Goal: Information Seeking & Learning: Find specific fact

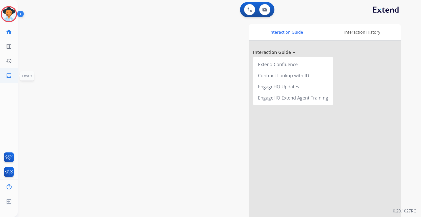
click at [8, 77] on mat-icon "inbox" at bounding box center [9, 76] width 6 height 6
select select "**********"
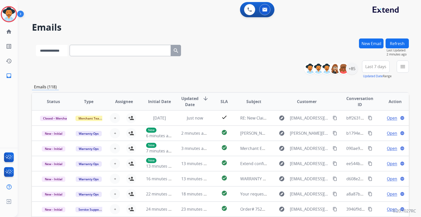
click at [56, 53] on select "**********" at bounding box center [52, 50] width 32 height 11
click at [96, 52] on input "text" at bounding box center [120, 50] width 101 height 11
paste input "**********"
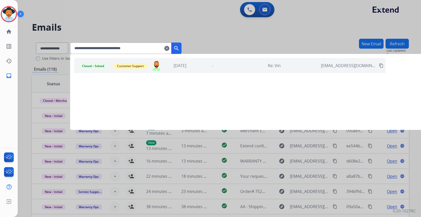
click at [189, 71] on div "Closed – Solved Customer Support [PERSON_NAME][EMAIL_ADDRESS][PERSON_NAME][DOMA…" at bounding box center [230, 65] width 312 height 15
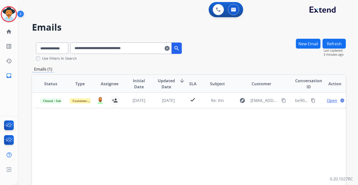
drag, startPoint x: 120, startPoint y: 16, endPoint x: 103, endPoint y: 4, distance: 20.9
click at [103, 4] on div "0 Voice Interactions 0 Email Interactions" at bounding box center [185, 10] width 322 height 16
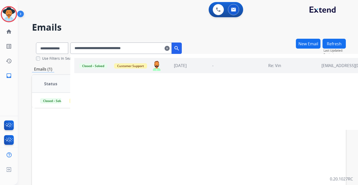
drag, startPoint x: 157, startPoint y: 49, endPoint x: 30, endPoint y: 51, distance: 127.2
click at [30, 50] on div "**********" at bounding box center [182, 110] width 328 height 185
paste input "text"
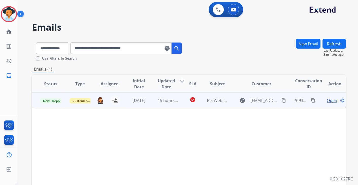
click at [331, 102] on span "Open" at bounding box center [332, 101] width 10 height 6
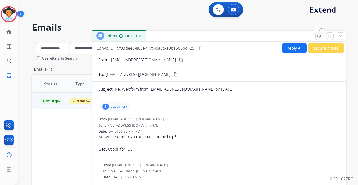
click at [322, 37] on button "remove_red_eye Logs" at bounding box center [319, 36] width 8 height 8
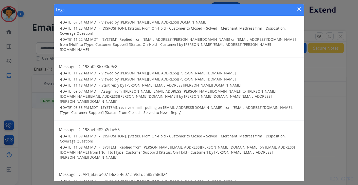
scroll to position [45, 0]
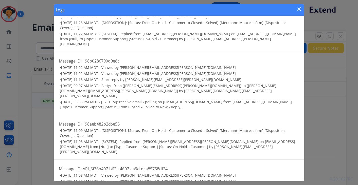
click at [299, 9] on mat-icon "close" at bounding box center [299, 9] width 6 height 6
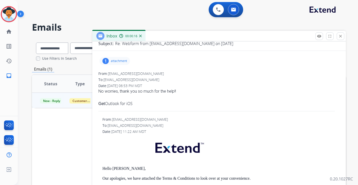
scroll to position [49, 0]
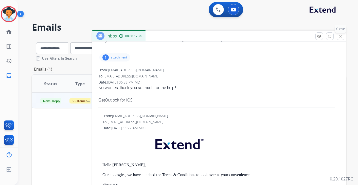
click at [340, 35] on mat-icon "close" at bounding box center [340, 36] width 5 height 5
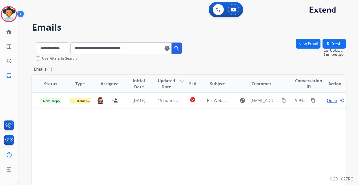
drag, startPoint x: 157, startPoint y: 48, endPoint x: -4, endPoint y: 48, distance: 161.7
click at [0, 48] on html "**********" at bounding box center [179, 92] width 358 height 185
paste input "text"
drag, startPoint x: 154, startPoint y: 49, endPoint x: 50, endPoint y: 46, distance: 103.9
click at [50, 46] on div "**********" at bounding box center [109, 47] width 154 height 17
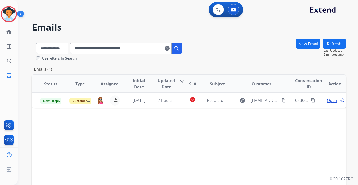
paste input "text"
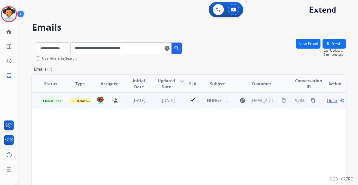
click at [330, 101] on span "Open" at bounding box center [332, 101] width 10 height 6
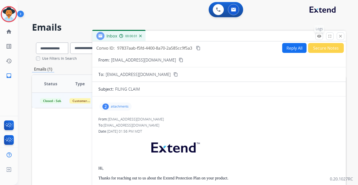
click at [320, 34] on mat-icon "remove_red_eye" at bounding box center [319, 36] width 5 height 5
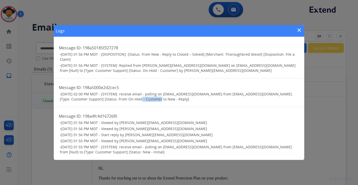
drag, startPoint x: 138, startPoint y: 100, endPoint x: 121, endPoint y: 101, distance: 17.2
click at [121, 101] on span "[DATE] 02:00 PM MDT - [SYSTEM]: receive email - polling on [EMAIL_ADDRESS][DOMA…" at bounding box center [176, 97] width 233 height 10
click at [161, 97] on h3 "• [DATE] 02:00 PM MDT - [SYSTEM]: receive email - polling on [EMAIL_ADDRESS][DO…" at bounding box center [179, 97] width 239 height 10
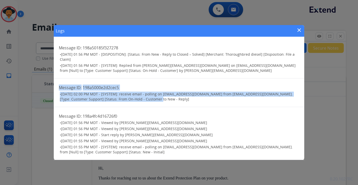
drag, startPoint x: 60, startPoint y: 87, endPoint x: 152, endPoint y: 102, distance: 93.3
click at [152, 102] on div "Message ID: 198a5000e2d2cec5 • [DATE] 02:00 PM MDT - [SYSTEM]: receive email - …" at bounding box center [179, 93] width 250 height 29
click at [298, 30] on mat-icon "close" at bounding box center [299, 30] width 6 height 6
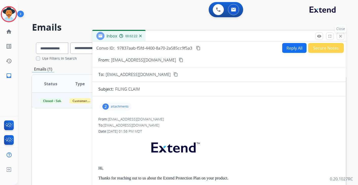
click at [341, 37] on mat-icon "close" at bounding box center [340, 36] width 5 height 5
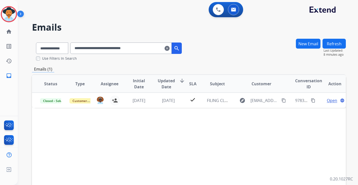
click at [157, 49] on input "**********" at bounding box center [120, 48] width 101 height 11
drag, startPoint x: 150, startPoint y: 47, endPoint x: 68, endPoint y: 48, distance: 82.4
click at [68, 48] on div "**********" at bounding box center [109, 47] width 154 height 17
paste input "text"
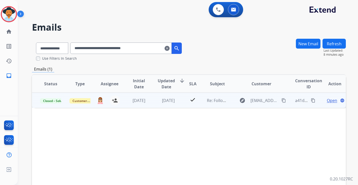
click at [329, 101] on span "Open" at bounding box center [332, 101] width 10 height 6
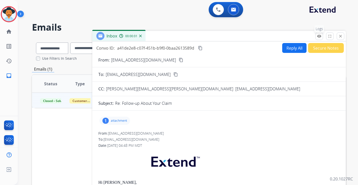
click at [319, 37] on mat-icon "remove_red_eye" at bounding box center [319, 36] width 5 height 5
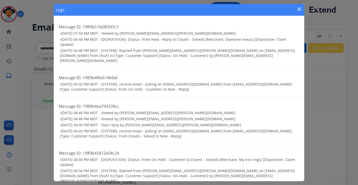
click at [165, 84] on h3 "• [DATE] 04:50 PM MDT - [SYSTEM]: receive email - polling on [EMAIL_ADDRESS][DO…" at bounding box center [179, 87] width 239 height 10
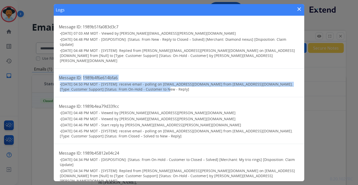
drag, startPoint x: 165, startPoint y: 86, endPoint x: 60, endPoint y: 73, distance: 106.2
click at [60, 73] on div "Message ID: 1989b4f6e614bfa6 • [DATE] 04:50 PM MDT - [SYSTEM]: receive email - …" at bounding box center [179, 83] width 250 height 29
click at [299, 10] on mat-icon "close" at bounding box center [299, 9] width 6 height 6
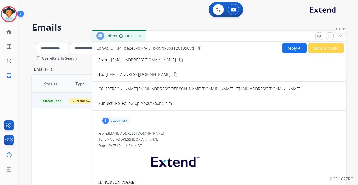
click at [339, 37] on mat-icon "close" at bounding box center [340, 36] width 5 height 5
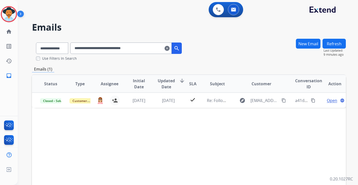
drag, startPoint x: 156, startPoint y: 48, endPoint x: 55, endPoint y: 48, distance: 100.9
click at [51, 48] on div "**********" at bounding box center [109, 47] width 154 height 17
paste input "text"
drag, startPoint x: 149, startPoint y: 49, endPoint x: 80, endPoint y: 49, distance: 69.2
click at [80, 49] on input "**********" at bounding box center [120, 48] width 101 height 11
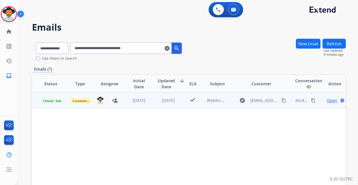
click at [327, 101] on span "Open" at bounding box center [332, 101] width 10 height 6
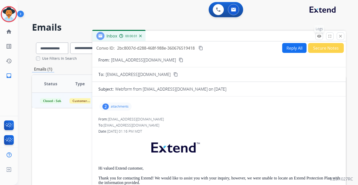
click at [320, 36] on mat-icon "remove_red_eye" at bounding box center [319, 36] width 5 height 5
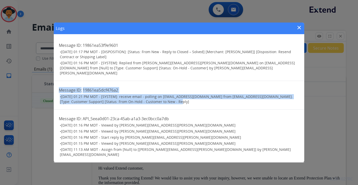
drag, startPoint x: 177, startPoint y: 102, endPoint x: 77, endPoint y: 96, distance: 100.0
click at [58, 90] on div "Message ID: 19861ea5dcf476a2 • [DATE] 01:21 PM MDT - [SYSTEM]: receive email - …" at bounding box center [179, 95] width 250 height 29
click at [299, 31] on mat-icon "close" at bounding box center [299, 28] width 6 height 6
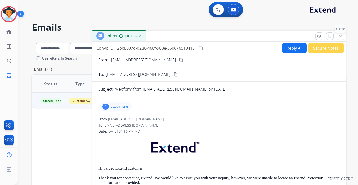
click at [339, 36] on mat-icon "close" at bounding box center [340, 36] width 5 height 5
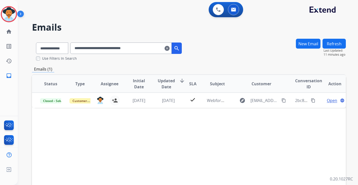
drag, startPoint x: 157, startPoint y: 47, endPoint x: 80, endPoint y: 41, distance: 78.0
click at [77, 43] on div "**********" at bounding box center [125, 48] width 111 height 11
paste input "text"
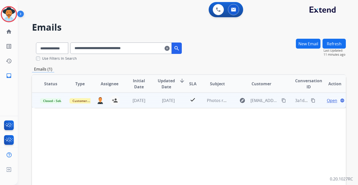
click at [327, 101] on span "Open" at bounding box center [332, 101] width 10 height 6
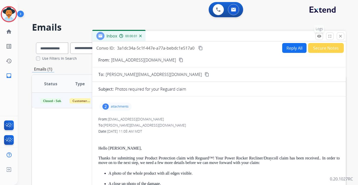
click at [320, 36] on mat-icon "remove_red_eye" at bounding box center [319, 36] width 5 height 5
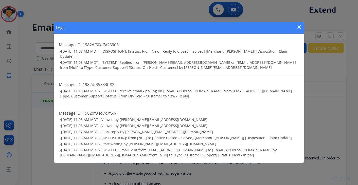
click at [187, 99] on div "Message ID: 1982df35783ff822 • [DATE] 11:10 AM MDT - [SYSTEM]: receive email - …" at bounding box center [179, 90] width 250 height 29
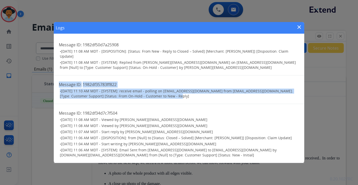
drag, startPoint x: 179, startPoint y: 96, endPoint x: 64, endPoint y: 81, distance: 116.0
click at [64, 81] on div "Message ID: 1982df35783ff822 • [DATE] 11:10 AM MDT - [SYSTEM]: receive email - …" at bounding box center [179, 90] width 250 height 29
click at [299, 26] on mat-icon "close" at bounding box center [299, 27] width 6 height 6
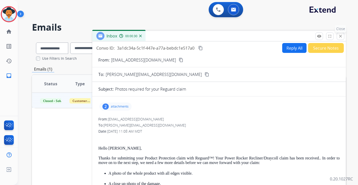
click at [341, 36] on mat-icon "close" at bounding box center [340, 36] width 5 height 5
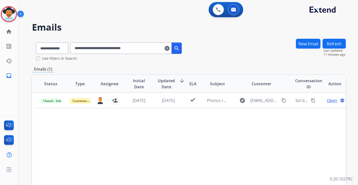
drag, startPoint x: 153, startPoint y: 49, endPoint x: 63, endPoint y: 46, distance: 90.0
click at [63, 46] on div "**********" at bounding box center [109, 47] width 154 height 17
paste input "text"
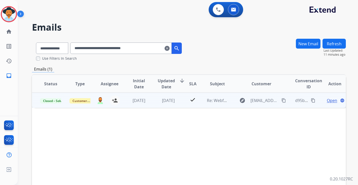
click at [327, 100] on span "Open" at bounding box center [332, 101] width 10 height 6
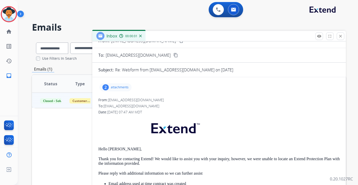
scroll to position [0, 0]
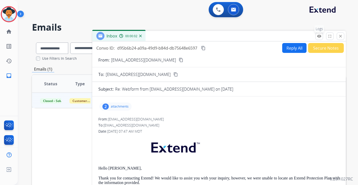
click at [320, 36] on mat-icon "remove_red_eye" at bounding box center [319, 36] width 5 height 5
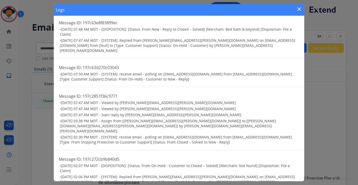
scroll to position [5, 0]
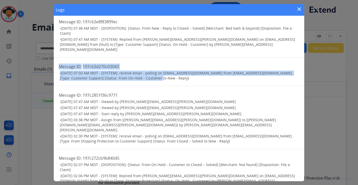
drag, startPoint x: 146, startPoint y: 75, endPoint x: 56, endPoint y: 62, distance: 91.2
click at [56, 62] on div "Message ID: 197c63d270c03043 • [DATE] 07:50 AM MDT - [SYSTEM]: receive email - …" at bounding box center [179, 72] width 250 height 29
drag, startPoint x: 300, startPoint y: 9, endPoint x: 328, endPoint y: 22, distance: 31.8
click at [300, 9] on mat-icon "close" at bounding box center [299, 9] width 6 height 6
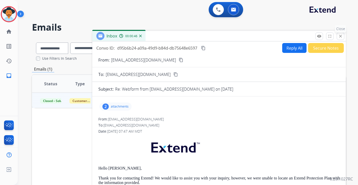
click at [343, 36] on button "close Close" at bounding box center [341, 36] width 8 height 8
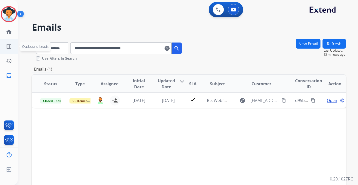
drag, startPoint x: 161, startPoint y: 48, endPoint x: 16, endPoint y: 47, distance: 145.5
click at [19, 48] on div "**********" at bounding box center [182, 110] width 328 height 185
paste input "text"
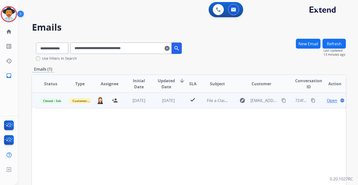
click at [330, 101] on span "Open" at bounding box center [332, 101] width 10 height 6
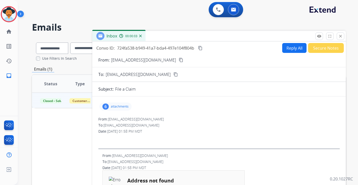
click at [201, 48] on mat-icon "content_copy" at bounding box center [200, 48] width 5 height 5
click at [201, 49] on mat-icon "content_copy" at bounding box center [200, 48] width 5 height 5
click at [319, 36] on mat-icon "remove_red_eye" at bounding box center [319, 36] width 5 height 5
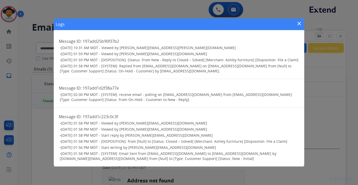
click at [319, 36] on div "Logs close Message ID: 197add25b90f37b2 • [DATE] 10:31 AM MDT - Viewed by [PERS…" at bounding box center [179, 92] width 358 height 185
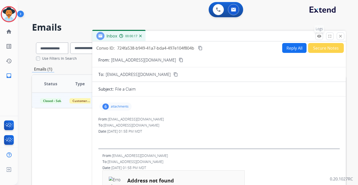
click at [318, 36] on mat-icon "remove_red_eye" at bounding box center [319, 36] width 5 height 5
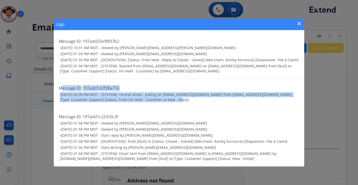
drag, startPoint x: 185, startPoint y: 105, endPoint x: 61, endPoint y: 90, distance: 124.8
click at [61, 90] on div "Message ID: 197add1d2f38a77e • [DATE] 02:00 PM MDT - [SYSTEM]: receive email - …" at bounding box center [179, 93] width 250 height 29
click at [192, 106] on div "Message ID: 197add1d2f38a77e • [DATE] 02:00 PM MDT - [SYSTEM]: receive email - …" at bounding box center [179, 93] width 250 height 29
drag, startPoint x: 179, startPoint y: 103, endPoint x: 59, endPoint y: 92, distance: 120.2
click at [59, 92] on div "Message ID: 197add1d2f38a77e • [DATE] 02:00 PM MDT - [SYSTEM]: receive email - …" at bounding box center [179, 93] width 250 height 29
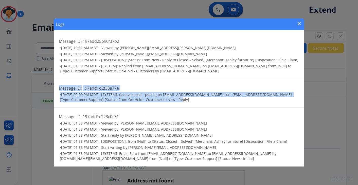
click at [299, 21] on mat-icon "close" at bounding box center [299, 24] width 6 height 6
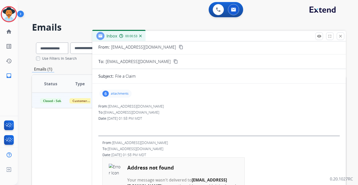
scroll to position [0, 0]
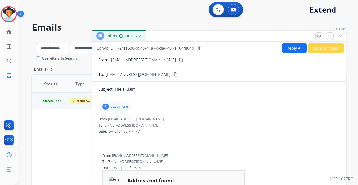
click at [340, 36] on mat-icon "close" at bounding box center [340, 36] width 5 height 5
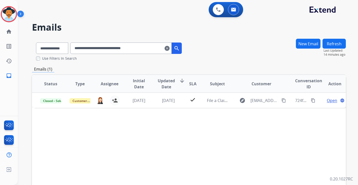
click at [154, 50] on input "**********" at bounding box center [120, 48] width 101 height 11
drag, startPoint x: 154, startPoint y: 48, endPoint x: 65, endPoint y: 48, distance: 88.7
click at [65, 48] on div "**********" at bounding box center [109, 47] width 154 height 17
paste input "text"
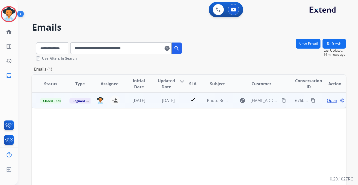
click at [311, 101] on mat-icon "content_copy" at bounding box center [313, 100] width 5 height 5
click at [329, 102] on span "Open" at bounding box center [332, 101] width 10 height 6
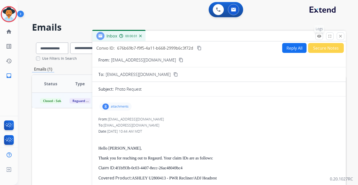
click at [319, 38] on mat-icon "remove_red_eye" at bounding box center [319, 36] width 5 height 5
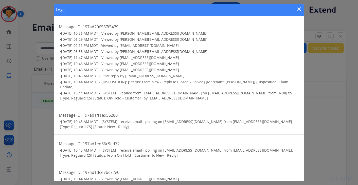
drag, startPoint x: 135, startPoint y: 128, endPoint x: 55, endPoint y: 116, distance: 80.0
click at [55, 116] on div "Message ID: 197ad1ff1e956280 • [DATE] 10:45 AM MDT - [SYSTEM]: receive email - …" at bounding box center [179, 120] width 250 height 29
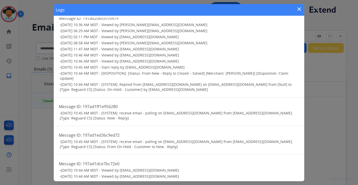
scroll to position [8, 0]
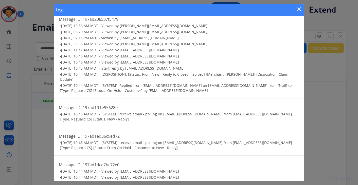
click at [178, 149] on h3 "• [DATE] 10:45 AM MDT - [SYSTEM]: receive email - polling on [EMAIL_ADDRESS][DO…" at bounding box center [179, 145] width 239 height 10
drag, startPoint x: 175, startPoint y: 149, endPoint x: 111, endPoint y: 115, distance: 72.1
click at [58, 105] on section "Message ID: 197ad206537f5479 • [DATE] 10:36 AM MDT - Viewed by [PERSON_NAME][EM…" at bounding box center [179, 100] width 250 height 164
click at [298, 9] on mat-icon "close" at bounding box center [299, 9] width 6 height 6
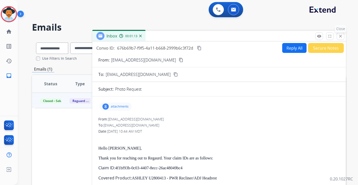
click at [338, 38] on mat-icon "close" at bounding box center [340, 36] width 5 height 5
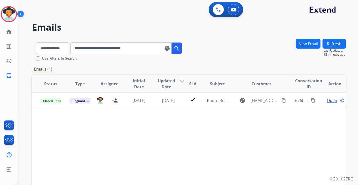
drag, startPoint x: 156, startPoint y: 49, endPoint x: 58, endPoint y: 48, distance: 97.8
click at [58, 48] on div "**********" at bounding box center [109, 47] width 154 height 17
paste input "text"
type input "**********"
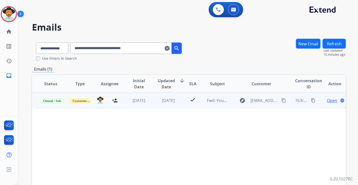
click at [311, 102] on mat-icon "content_copy" at bounding box center [313, 100] width 5 height 5
click at [330, 101] on span "Open" at bounding box center [332, 101] width 10 height 6
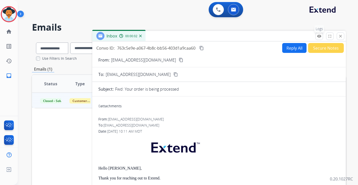
click at [319, 38] on mat-icon "remove_red_eye" at bounding box center [319, 36] width 5 height 5
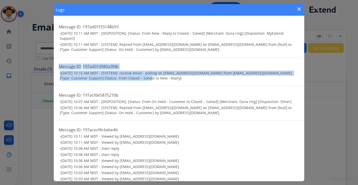
drag, startPoint x: 137, startPoint y: 78, endPoint x: 174, endPoint y: 105, distance: 45.6
click at [58, 69] on div "Message ID: 197ad014980a3f4b • [DATE] 10:15 AM MDT - [SYSTEM]: receive email - …" at bounding box center [179, 72] width 250 height 29
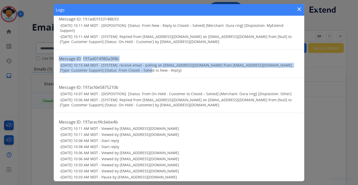
scroll to position [7, 0]
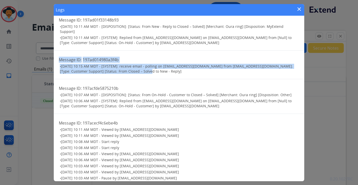
click at [298, 10] on mat-icon "close" at bounding box center [299, 9] width 6 height 6
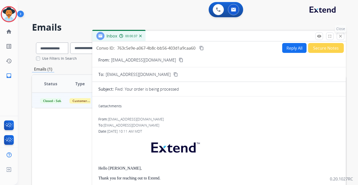
click at [341, 36] on mat-icon "close" at bounding box center [340, 36] width 5 height 5
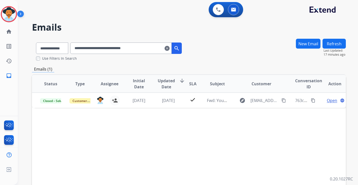
click at [170, 49] on mat-icon "clear" at bounding box center [166, 48] width 5 height 6
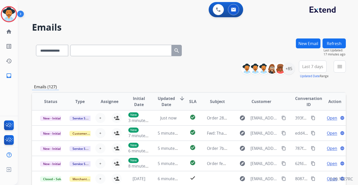
click at [89, 52] on input "text" at bounding box center [120, 50] width 101 height 11
paste input "**********"
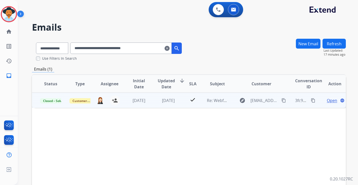
click at [328, 101] on span "Open" at bounding box center [332, 101] width 10 height 6
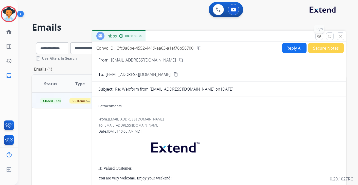
click at [318, 36] on mat-icon "remove_red_eye" at bounding box center [319, 36] width 5 height 5
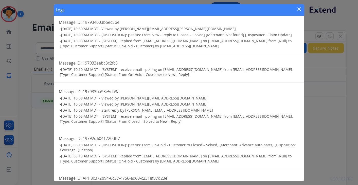
scroll to position [5, 0]
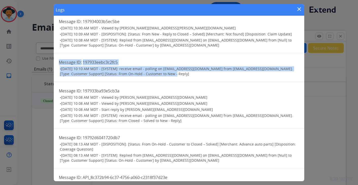
drag, startPoint x: 164, startPoint y: 80, endPoint x: 39, endPoint y: 70, distance: 125.1
click at [39, 70] on div "Logs close Message ID: 197934003b5ec5be • [DATE] 10:30 AM MDT - Viewed by [PERS…" at bounding box center [179, 92] width 358 height 185
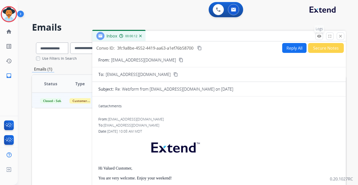
click at [321, 37] on mat-icon "remove_red_eye" at bounding box center [319, 36] width 5 height 5
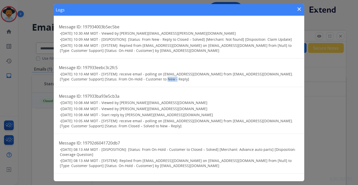
drag, startPoint x: 163, startPoint y: 85, endPoint x: 148, endPoint y: 82, distance: 15.0
click at [148, 82] on h3 "• [DATE] 10:10 AM MDT - [SYSTEM]: receive email - polling on [EMAIL_ADDRESS][DO…" at bounding box center [179, 77] width 239 height 10
drag, startPoint x: 172, startPoint y: 85, endPoint x: 168, endPoint y: 85, distance: 4.6
click at [172, 82] on h3 "• [DATE] 10:10 AM MDT - [SYSTEM]: receive email - polling on [EMAIL_ADDRESS][DO…" at bounding box center [179, 77] width 239 height 10
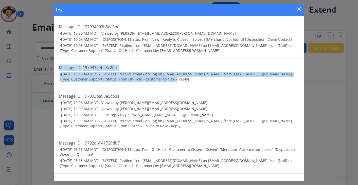
drag, startPoint x: 161, startPoint y: 84, endPoint x: 60, endPoint y: 73, distance: 101.7
click at [60, 73] on div "Message ID: 197933eebc3c2fc5 • [DATE] 10:10 AM MDT - [SYSTEM]: receive email - …" at bounding box center [179, 73] width 250 height 29
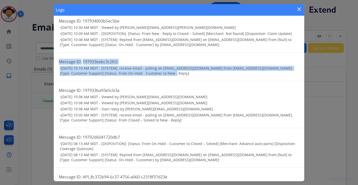
scroll to position [7, 0]
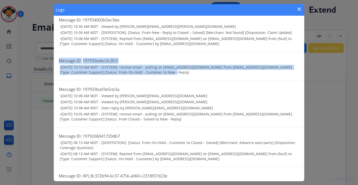
click at [300, 8] on mat-icon "close" at bounding box center [299, 9] width 6 height 6
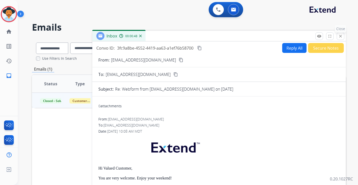
click at [341, 35] on mat-icon "close" at bounding box center [340, 36] width 5 height 5
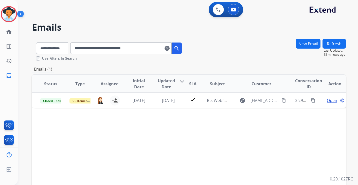
click at [162, 50] on input "**********" at bounding box center [120, 48] width 101 height 11
drag, startPoint x: 164, startPoint y: 49, endPoint x: 70, endPoint y: 48, distance: 93.5
click at [71, 48] on div "**********" at bounding box center [109, 47] width 154 height 17
paste input "text"
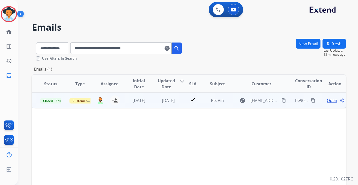
click at [311, 101] on mat-icon "content_copy" at bounding box center [313, 100] width 5 height 5
click at [329, 101] on span "Open" at bounding box center [332, 101] width 10 height 6
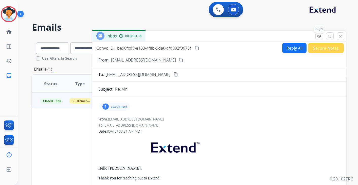
click at [318, 39] on button "remove_red_eye Logs" at bounding box center [319, 36] width 8 height 8
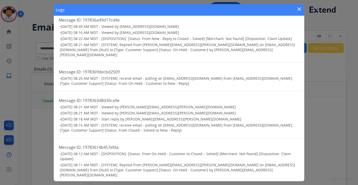
scroll to position [6, 0]
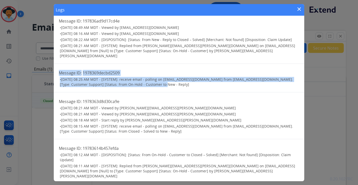
drag, startPoint x: 162, startPoint y: 85, endPoint x: 58, endPoint y: 74, distance: 104.8
click at [58, 74] on div "Message ID: 1978369decbd2509 • [DATE] 08:25 AM MDT - [SYSTEM]: receive email - …" at bounding box center [179, 78] width 250 height 29
click at [299, 10] on mat-icon "close" at bounding box center [299, 9] width 6 height 6
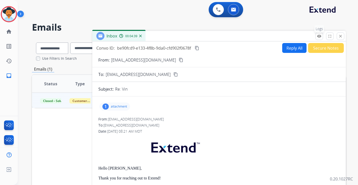
click at [320, 38] on mat-icon "remove_red_eye" at bounding box center [319, 36] width 5 height 5
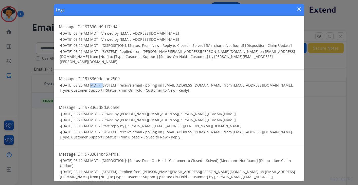
drag, startPoint x: 89, startPoint y: 87, endPoint x: 105, endPoint y: 86, distance: 16.0
click at [105, 86] on span "[DATE] 08:25 AM MDT - [SYSTEM]: receive email - polling on [EMAIL_ADDRESS][DOMA…" at bounding box center [176, 88] width 233 height 10
click at [301, 10] on mat-icon "close" at bounding box center [299, 9] width 6 height 6
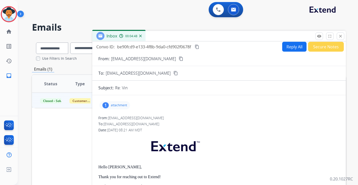
scroll to position [4, 0]
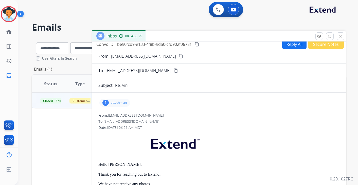
drag, startPoint x: 130, startPoint y: 128, endPoint x: 154, endPoint y: 128, distance: 23.8
click at [154, 128] on div "Date: [DATE] 08:21 AM MDT" at bounding box center [218, 127] width 241 height 5
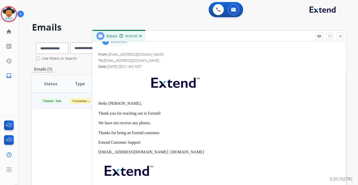
scroll to position [58, 0]
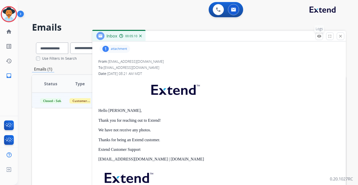
click at [320, 36] on mat-icon "remove_red_eye" at bounding box center [319, 36] width 5 height 5
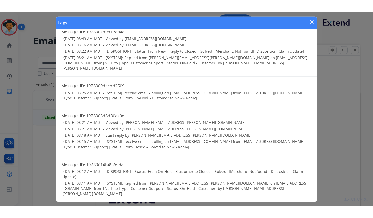
scroll to position [0, 0]
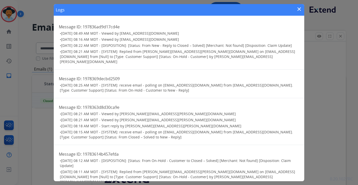
click at [298, 9] on mat-icon "close" at bounding box center [299, 9] width 6 height 6
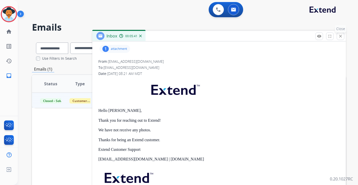
click at [341, 36] on mat-icon "close" at bounding box center [340, 36] width 5 height 5
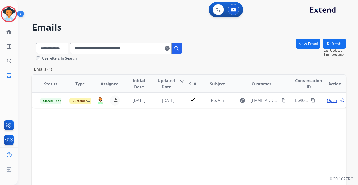
drag, startPoint x: 146, startPoint y: 49, endPoint x: 55, endPoint y: 42, distance: 92.0
click at [56, 43] on div "**********" at bounding box center [109, 47] width 154 height 17
paste input "text"
type input "**********"
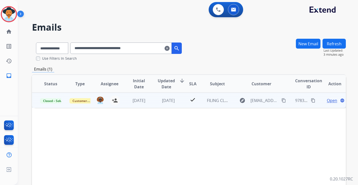
click at [328, 100] on span "Open" at bounding box center [332, 101] width 10 height 6
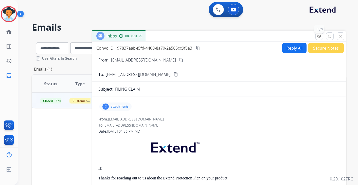
click at [319, 36] on mat-icon "remove_red_eye" at bounding box center [319, 36] width 5 height 5
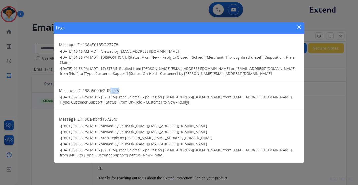
drag, startPoint x: 111, startPoint y: 93, endPoint x: 126, endPoint y: 91, distance: 15.0
click at [126, 91] on h2 "Message ID: 198a5000e2d2cec5" at bounding box center [179, 91] width 240 height 6
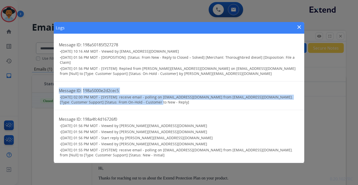
drag, startPoint x: 145, startPoint y: 103, endPoint x: 61, endPoint y: 87, distance: 85.7
click at [61, 87] on div "Message ID: 198a5000e2d2cec5 • [DATE] 02:00 PM MDT - [SYSTEM]: receive email - …" at bounding box center [179, 96] width 250 height 29
click at [299, 27] on mat-icon "close" at bounding box center [299, 27] width 6 height 6
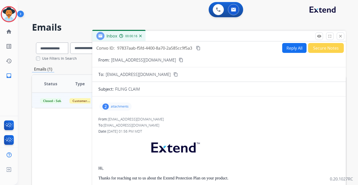
drag, startPoint x: 131, startPoint y: 132, endPoint x: 144, endPoint y: 132, distance: 12.7
click at [142, 132] on span "[DATE] 01:56 PM MDT" at bounding box center [124, 131] width 35 height 5
click at [322, 38] on button "remove_red_eye Logs" at bounding box center [319, 36] width 8 height 8
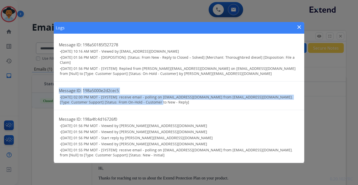
drag, startPoint x: 147, startPoint y: 104, endPoint x: 77, endPoint y: 97, distance: 70.2
click at [57, 92] on div "Message ID: 198a5000e2d2cec5 • [DATE] 02:00 PM MDT - [SYSTEM]: receive email - …" at bounding box center [179, 96] width 250 height 29
click at [300, 24] on mat-icon "close" at bounding box center [299, 27] width 6 height 6
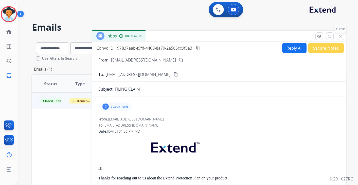
click at [341, 36] on mat-icon "close" at bounding box center [340, 36] width 5 height 5
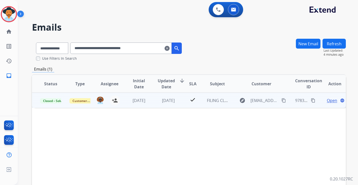
click at [330, 101] on span "Open" at bounding box center [332, 101] width 10 height 6
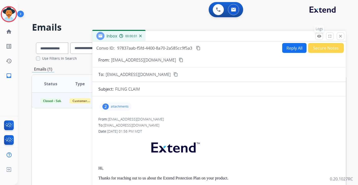
click at [319, 37] on mat-icon "remove_red_eye" at bounding box center [319, 36] width 5 height 5
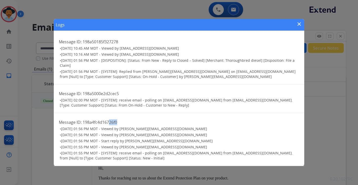
drag, startPoint x: 111, startPoint y: 123, endPoint x: 121, endPoint y: 124, distance: 10.4
click at [121, 124] on h2 "Message ID: 198a4fc4d16726f0" at bounding box center [179, 122] width 240 height 6
click at [147, 72] on span "[DATE] 01:56 PM MDT - [SYSTEM]: Replied from [PERSON_NAME][EMAIL_ADDRESS][DOMAI…" at bounding box center [178, 74] width 236 height 10
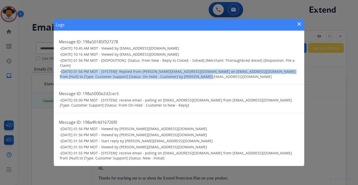
drag, startPoint x: 203, startPoint y: 78, endPoint x: 57, endPoint y: 71, distance: 146.9
click at [57, 71] on div "Message ID: 198a50185f327278 • [DATE] 10:45 AM MDT - Viewed by [EMAIL_ADDRESS][…" at bounding box center [179, 59] width 250 height 52
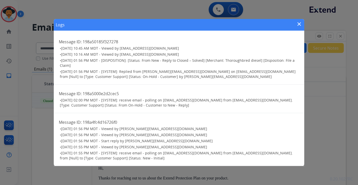
click at [116, 92] on span "198a5000e2d2cec5" at bounding box center [101, 94] width 36 height 6
drag, startPoint x: 82, startPoint y: 100, endPoint x: 113, endPoint y: 99, distance: 30.7
click at [113, 99] on span "[DATE] 02:00 PM MDT - [SYSTEM]: receive email - polling on [EMAIL_ADDRESS][DOMA…" at bounding box center [176, 103] width 233 height 10
click at [300, 23] on mat-icon "close" at bounding box center [299, 24] width 6 height 6
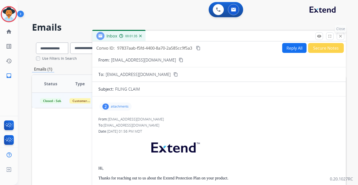
click at [341, 36] on mat-icon "close" at bounding box center [340, 36] width 5 height 5
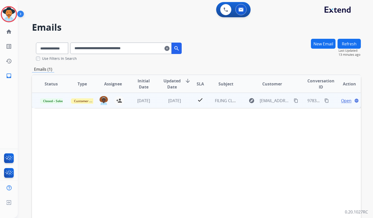
click at [344, 101] on span "Open" at bounding box center [346, 101] width 10 height 6
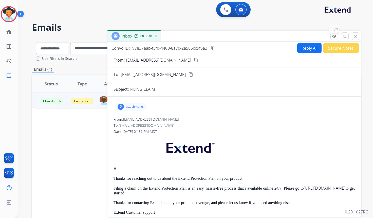
click at [337, 34] on button "remove_red_eye Logs" at bounding box center [334, 36] width 8 height 8
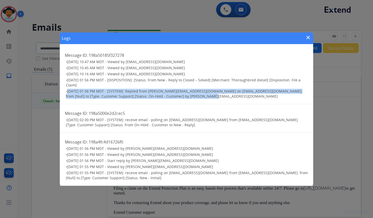
drag, startPoint x: 198, startPoint y: 97, endPoint x: 65, endPoint y: 92, distance: 132.6
click at [65, 92] on ul "• [DATE] 10:47 AM MDT - Viewed by [EMAIL_ADDRESS][DOMAIN_NAME] • [DATE] 10:45 A…" at bounding box center [186, 79] width 243 height 40
click at [196, 99] on div "Message ID: 198a50185f327278 • [DATE] 10:47 AM MDT - Viewed by [EMAIL_ADDRESS][…" at bounding box center [186, 75] width 253 height 58
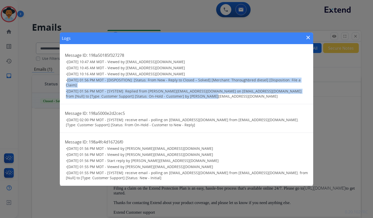
drag, startPoint x: 196, startPoint y: 97, endPoint x: 57, endPoint y: 80, distance: 139.6
click at [57, 80] on div "Logs close Message ID: 198a50185f327278 • [DATE] 10:47 AM MDT - Viewed by [EMAI…" at bounding box center [186, 109] width 373 height 218
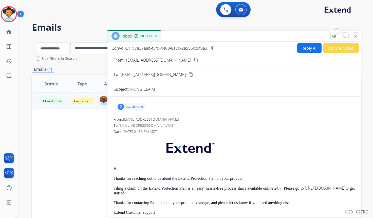
click at [334, 36] on mat-icon "remove_red_eye" at bounding box center [334, 36] width 5 height 5
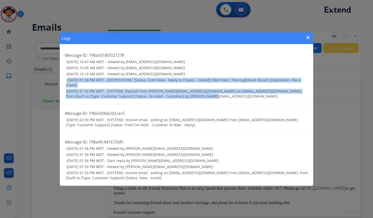
drag, startPoint x: 197, startPoint y: 96, endPoint x: 66, endPoint y: 80, distance: 131.8
click at [66, 80] on ul "• [DATE] 10:47 AM MDT - Viewed by [EMAIL_ADDRESS][DOMAIN_NAME] • [DATE] 10:45 A…" at bounding box center [186, 79] width 243 height 40
click at [309, 37] on mat-icon "close" at bounding box center [308, 37] width 6 height 6
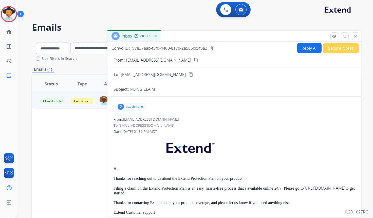
click at [215, 48] on mat-icon "content_copy" at bounding box center [213, 48] width 5 height 5
click at [355, 38] on mat-icon "close" at bounding box center [355, 36] width 5 height 5
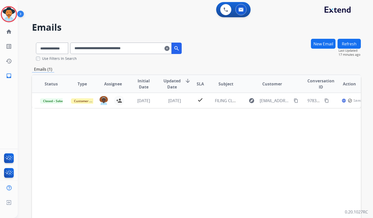
click at [170, 49] on mat-icon "clear" at bounding box center [166, 48] width 5 height 6
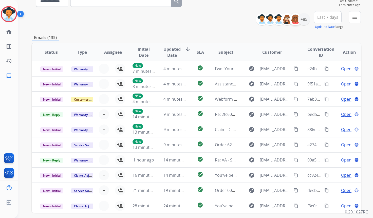
scroll to position [24, 0]
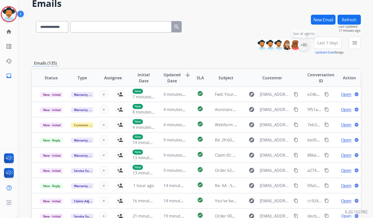
click at [302, 45] on div "+85" at bounding box center [304, 45] width 12 height 12
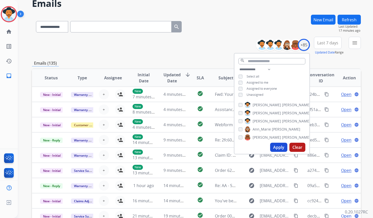
click at [280, 148] on button "Apply" at bounding box center [278, 147] width 17 height 9
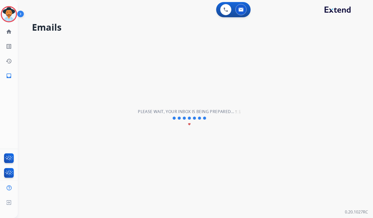
scroll to position [0, 0]
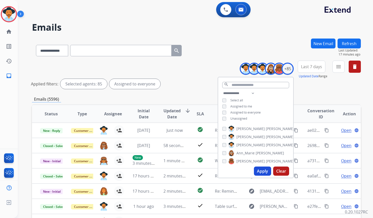
click at [210, 71] on div "**********" at bounding box center [196, 76] width 329 height 30
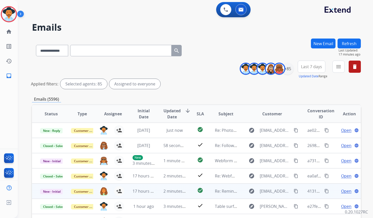
scroll to position [1, 0]
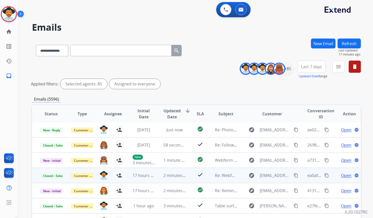
click at [345, 175] on span "Open" at bounding box center [346, 175] width 10 height 6
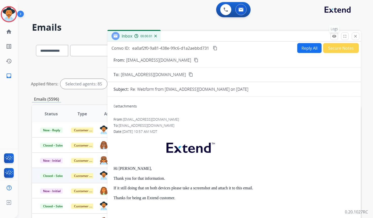
click at [333, 37] on mat-icon "remove_red_eye" at bounding box center [334, 36] width 5 height 5
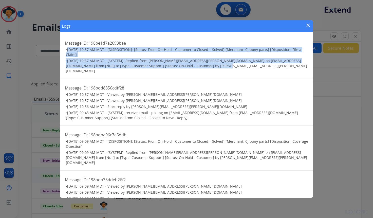
drag, startPoint x: 215, startPoint y: 66, endPoint x: 65, endPoint y: 49, distance: 151.0
click at [65, 49] on ul "• [DATE] 10:57 AM MDT - [DISPOSITION]: [Status: From On-Hold - Customer to Clos…" at bounding box center [186, 60] width 243 height 26
click at [308, 26] on mat-icon "close" at bounding box center [308, 25] width 6 height 6
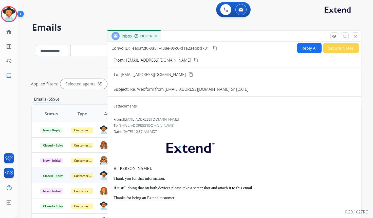
click at [217, 48] on mat-icon "content_copy" at bounding box center [215, 48] width 5 height 5
